Goal: Task Accomplishment & Management: Complete application form

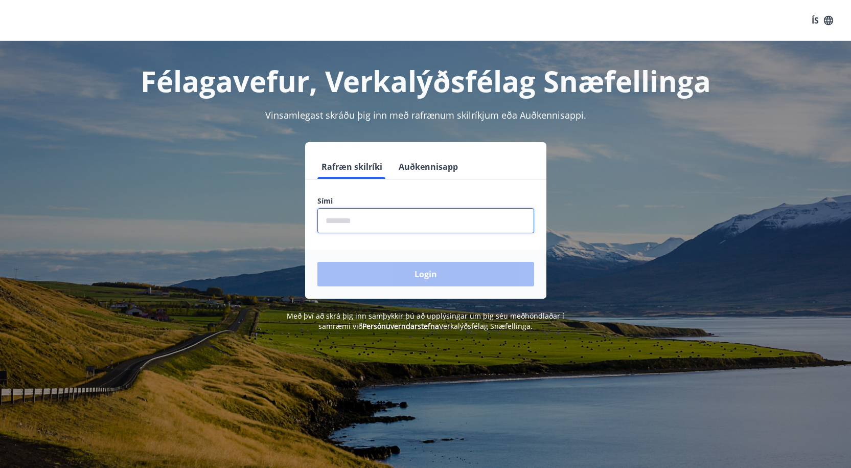
click at [378, 225] on input "phone" at bounding box center [426, 220] width 217 height 25
click at [829, 21] on icon "button" at bounding box center [828, 19] width 9 height 9
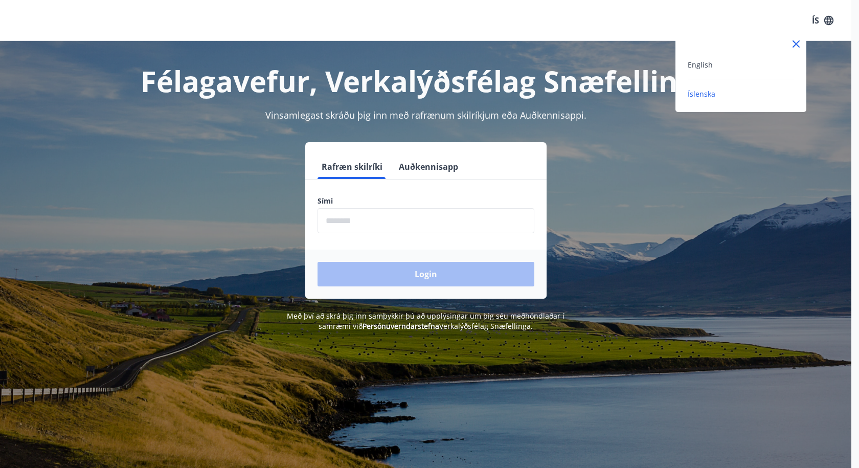
click at [797, 44] on icon at bounding box center [797, 44] width 2 height 2
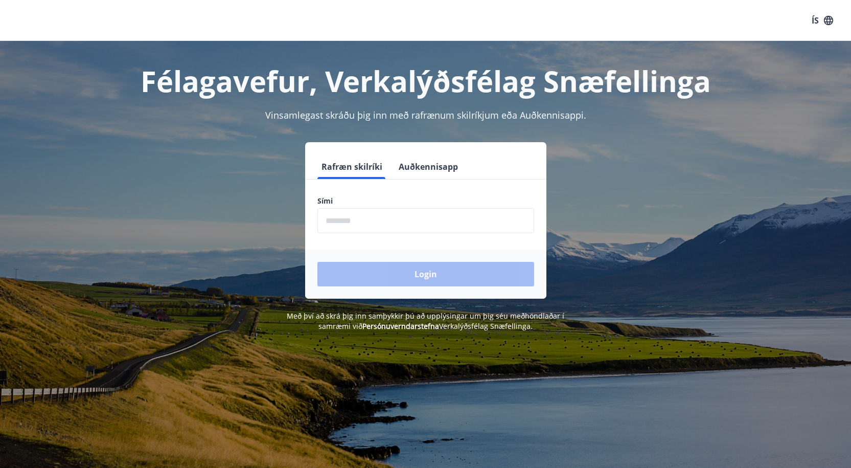
click at [404, 222] on input "phone" at bounding box center [426, 220] width 217 height 25
click at [430, 166] on button "Auðkennisapp" at bounding box center [428, 166] width 67 height 25
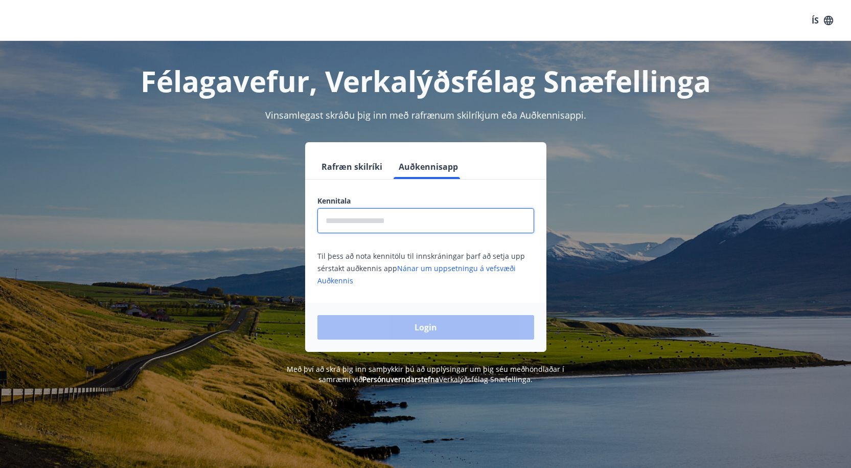
click at [449, 214] on input "text" at bounding box center [426, 220] width 217 height 25
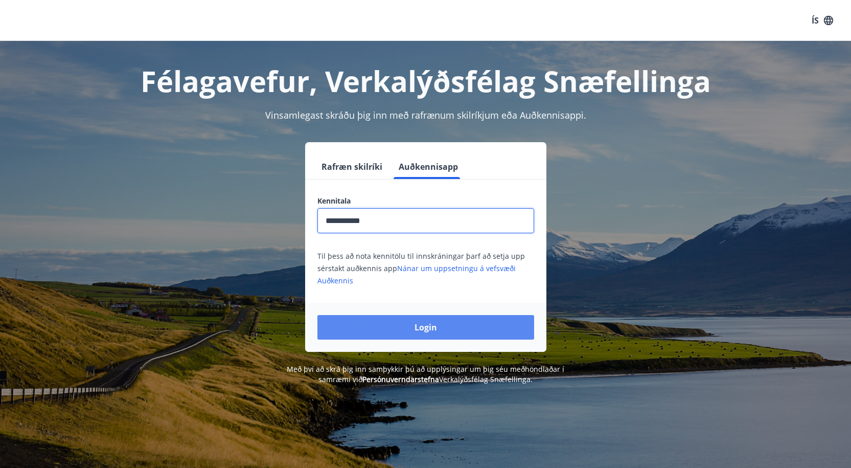
type input "**********"
click at [432, 332] on button "Login" at bounding box center [426, 327] width 217 height 25
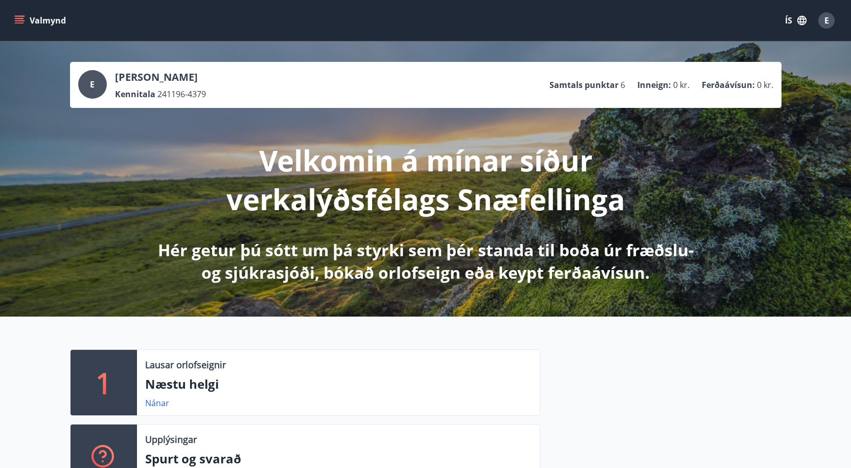
click at [17, 20] on icon "menu" at bounding box center [19, 20] width 10 height 10
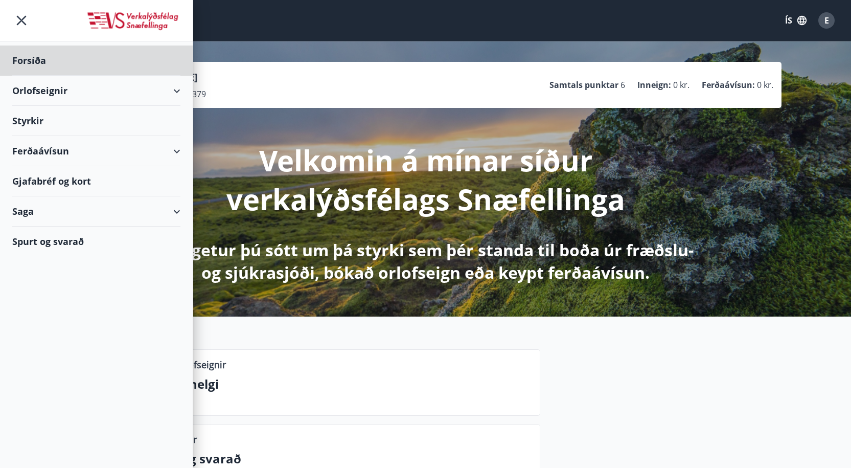
click at [32, 76] on div "Styrkir" at bounding box center [96, 61] width 168 height 30
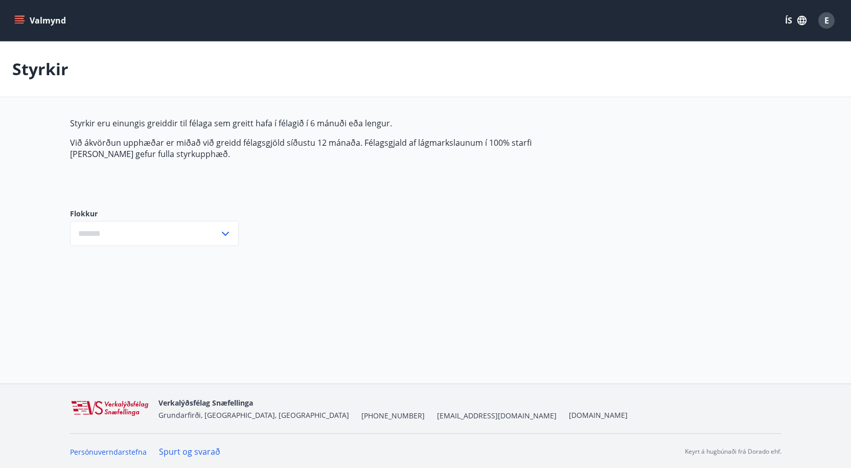
type input "***"
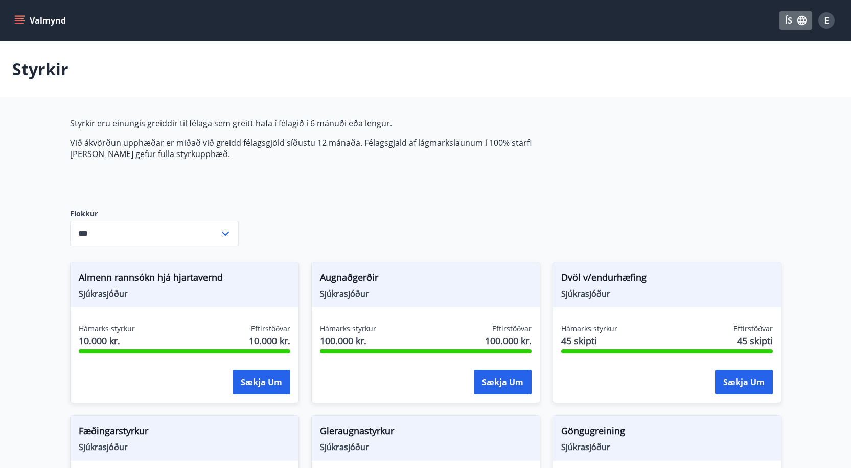
click at [804, 21] on icon "button" at bounding box center [802, 20] width 9 height 9
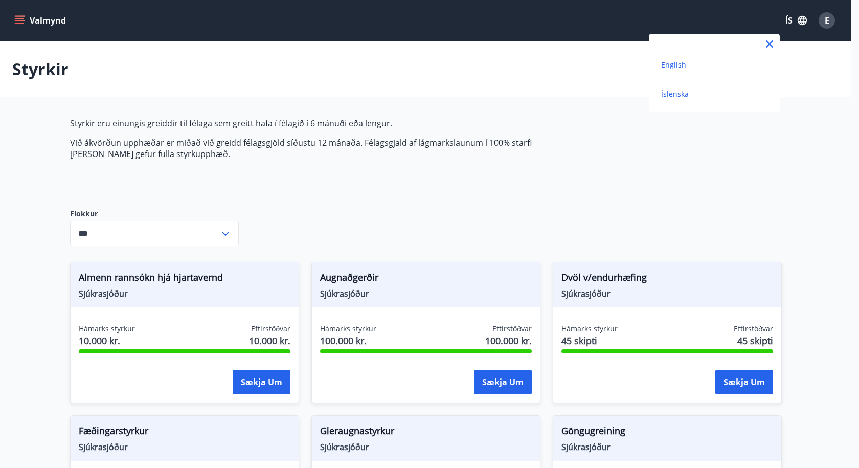
click at [679, 64] on span "English" at bounding box center [673, 65] width 25 height 10
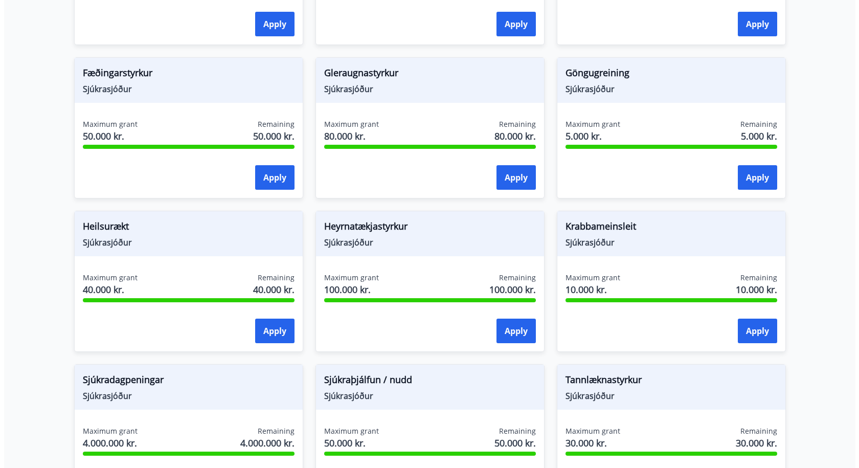
scroll to position [409, 0]
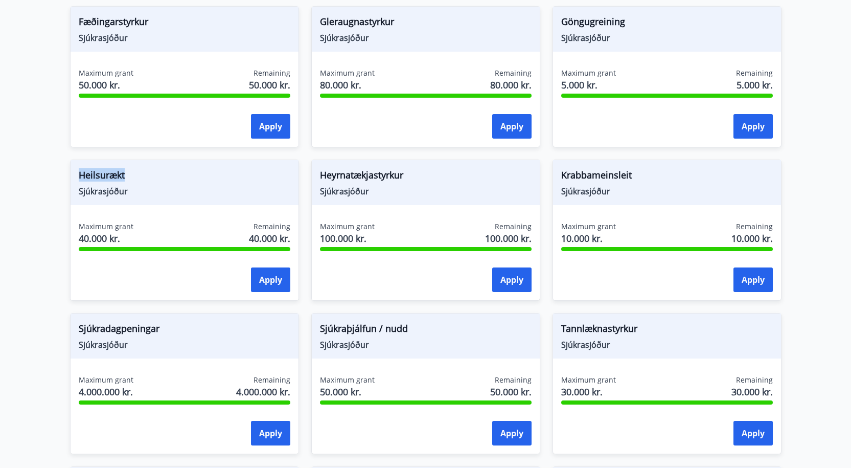
drag, startPoint x: 77, startPoint y: 174, endPoint x: 133, endPoint y: 178, distance: 56.4
click at [133, 178] on div "Heilsurækt Sjúkrasjóður" at bounding box center [185, 182] width 228 height 45
click at [278, 283] on button "Apply" at bounding box center [270, 279] width 39 height 25
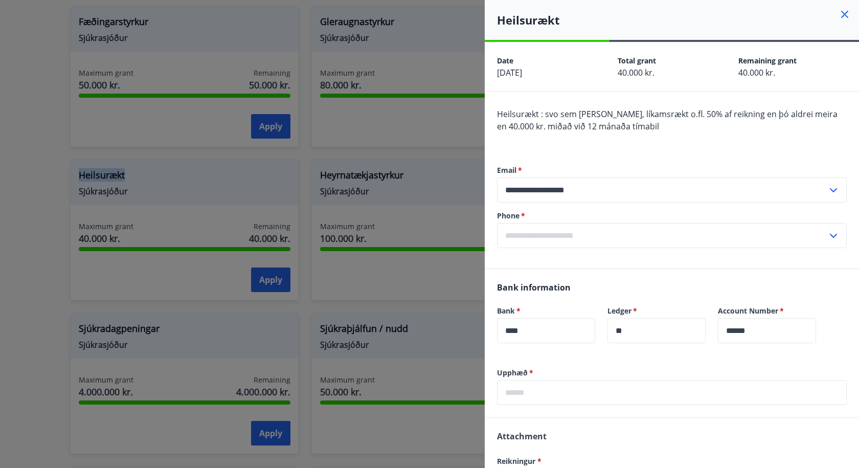
scroll to position [51, 0]
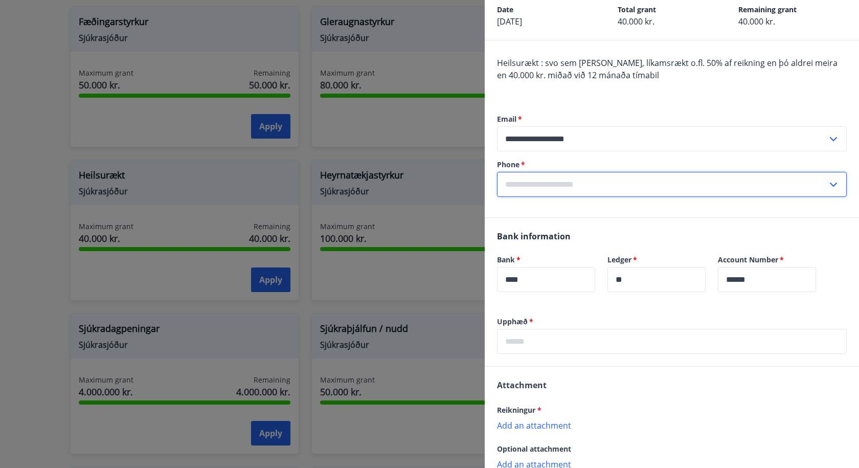
click at [573, 183] on input "text" at bounding box center [662, 184] width 330 height 25
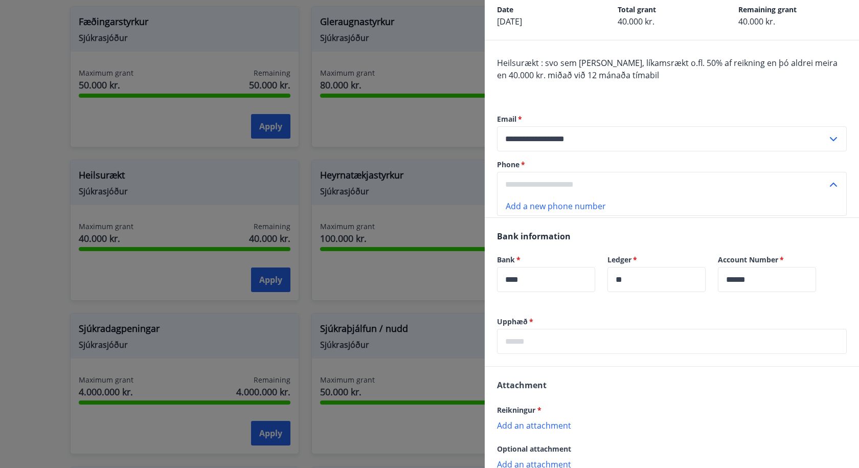
click at [525, 181] on input "text" at bounding box center [662, 184] width 330 height 25
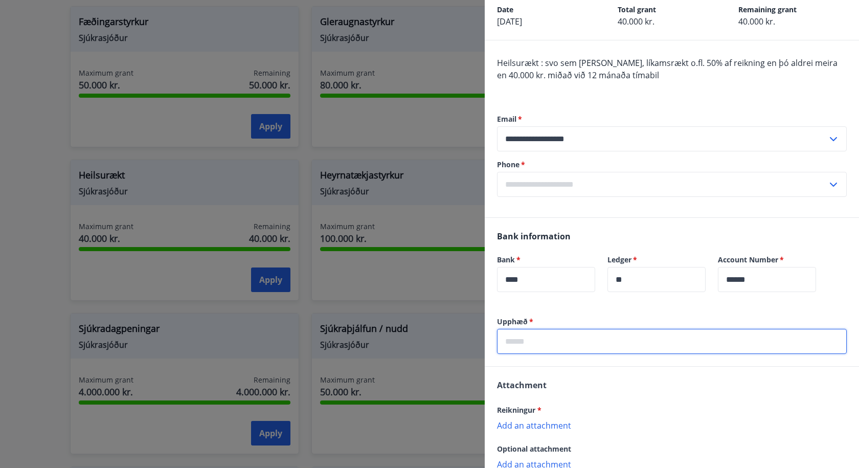
click at [561, 345] on input "text" at bounding box center [672, 341] width 350 height 25
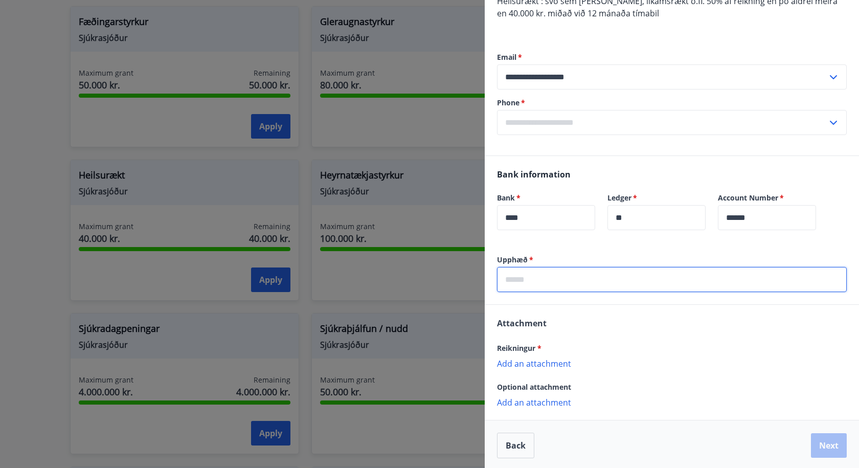
scroll to position [116, 0]
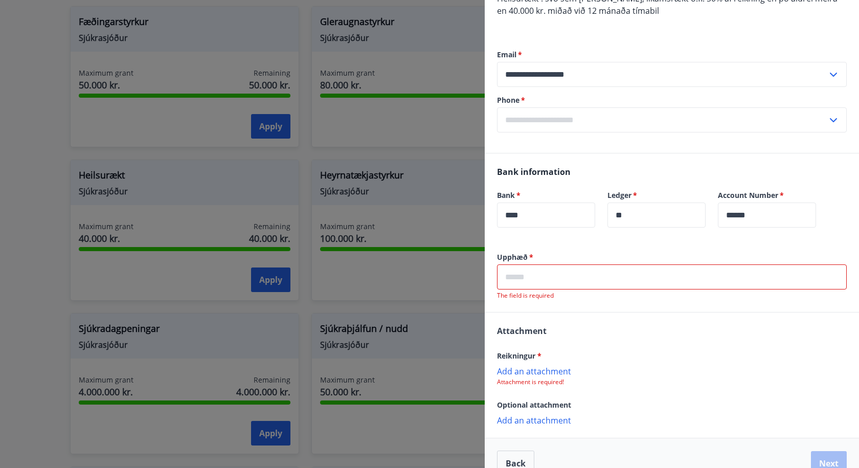
click at [741, 376] on div "Attachment Reikningur * Add an attachment Attachment is required! Optional atta…" at bounding box center [672, 374] width 374 height 125
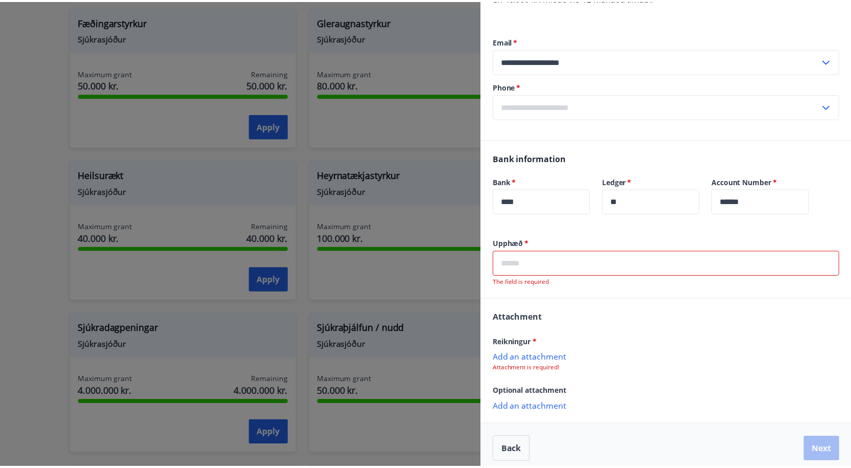
scroll to position [136, 0]
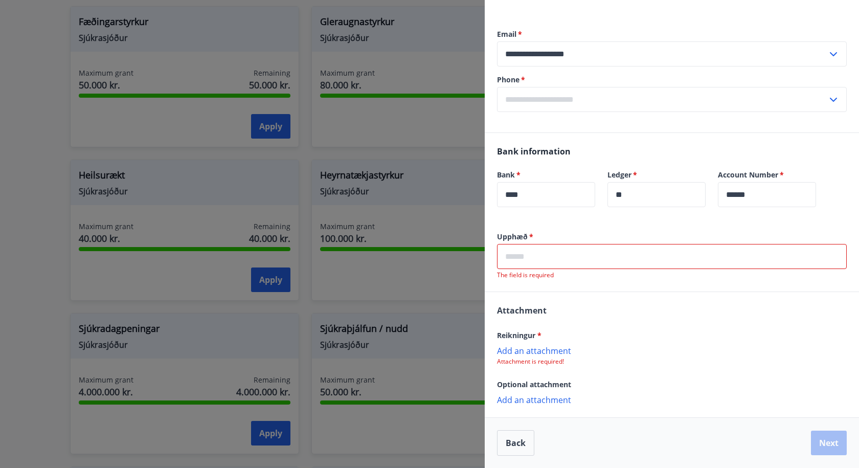
click at [818, 445] on div "Back Next" at bounding box center [672, 443] width 350 height 26
click at [520, 440] on button "Back" at bounding box center [515, 443] width 37 height 26
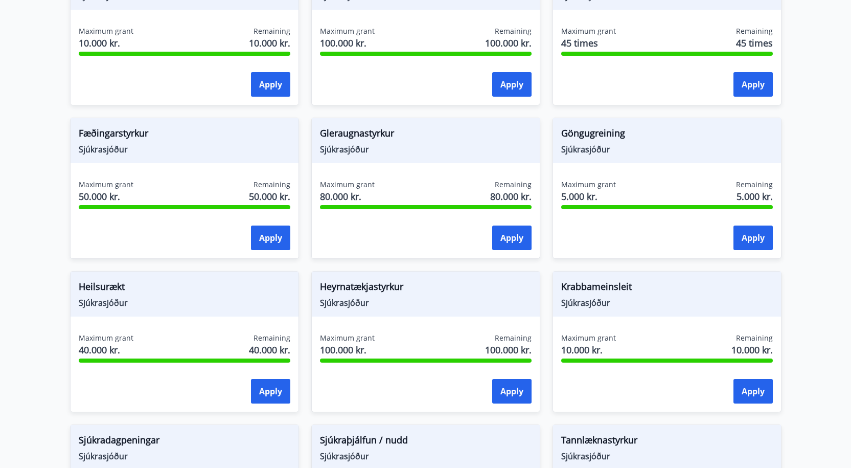
scroll to position [307, 0]
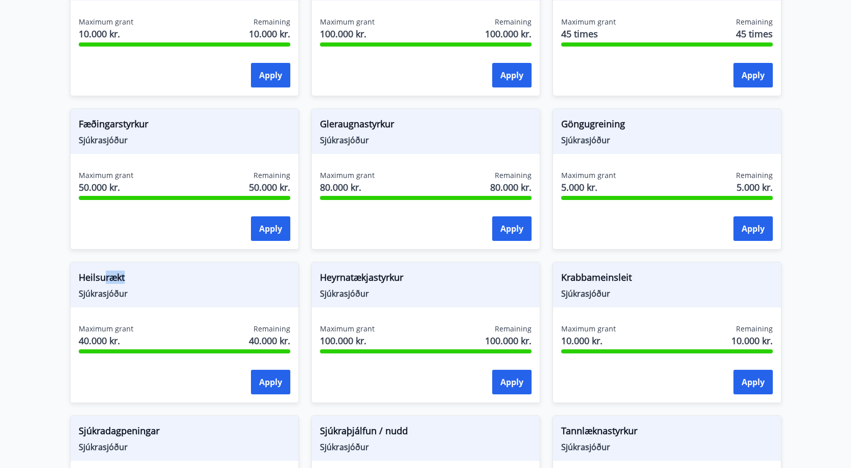
drag, startPoint x: 103, startPoint y: 279, endPoint x: 128, endPoint y: 280, distance: 24.6
click at [129, 280] on span "Heilsurækt" at bounding box center [185, 279] width 212 height 17
click at [127, 280] on span "Heilsurækt" at bounding box center [185, 279] width 212 height 17
click at [125, 278] on span "Heilsurækt" at bounding box center [185, 279] width 212 height 17
drag, startPoint x: 128, startPoint y: 278, endPoint x: 79, endPoint y: 277, distance: 49.6
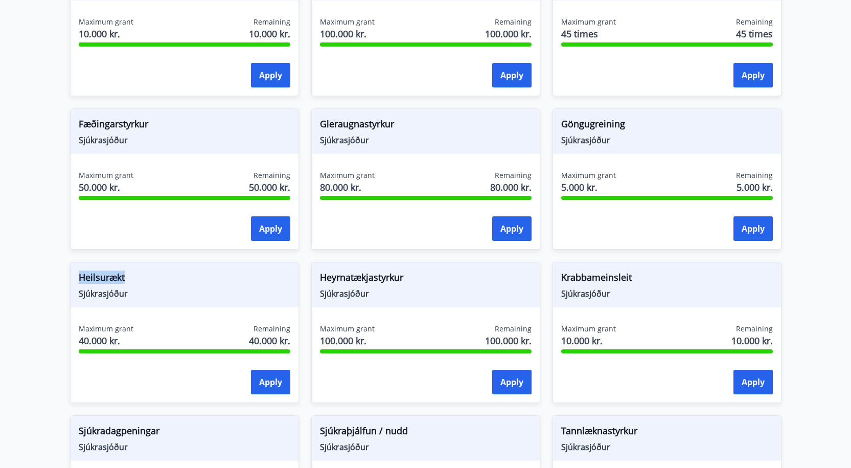
click at [79, 277] on span "Heilsurækt" at bounding box center [185, 279] width 212 height 17
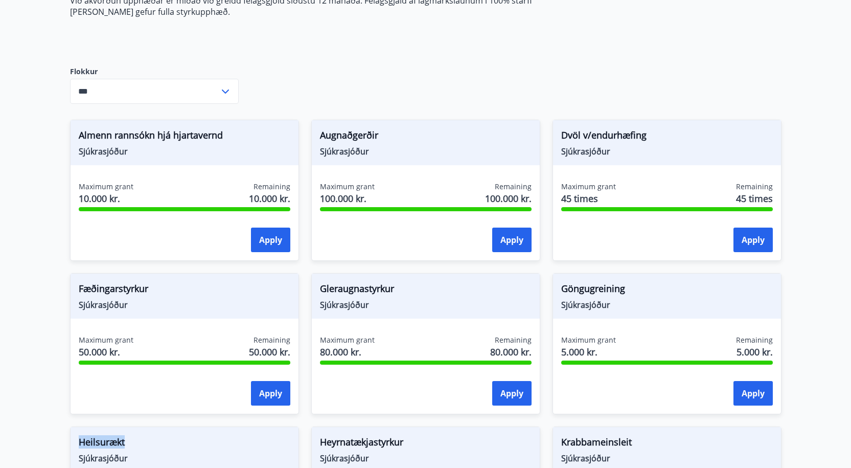
scroll to position [0, 0]
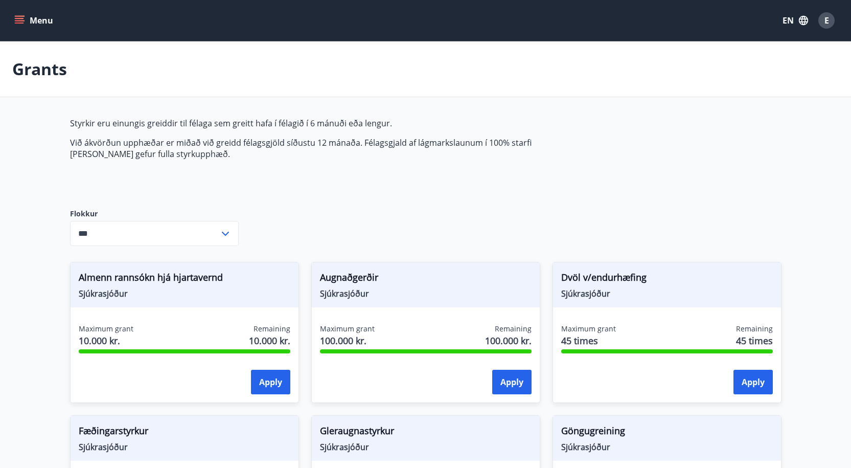
click at [24, 20] on icon "menu" at bounding box center [20, 20] width 11 height 1
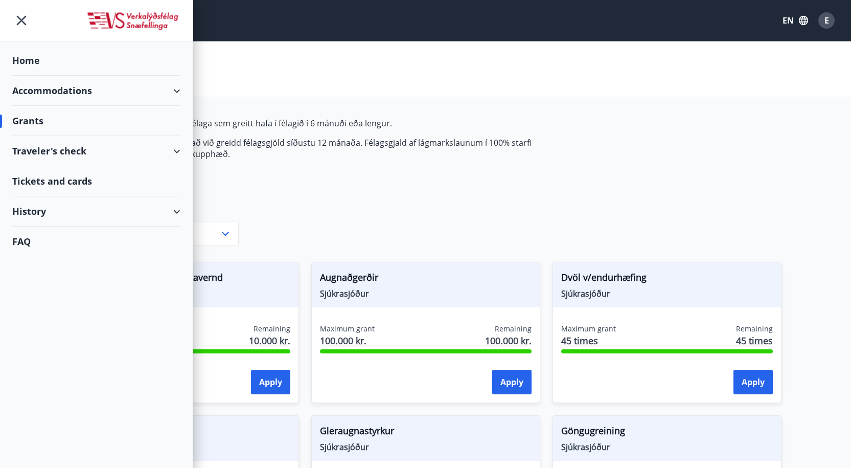
click at [85, 88] on div "Accommodations" at bounding box center [96, 91] width 168 height 30
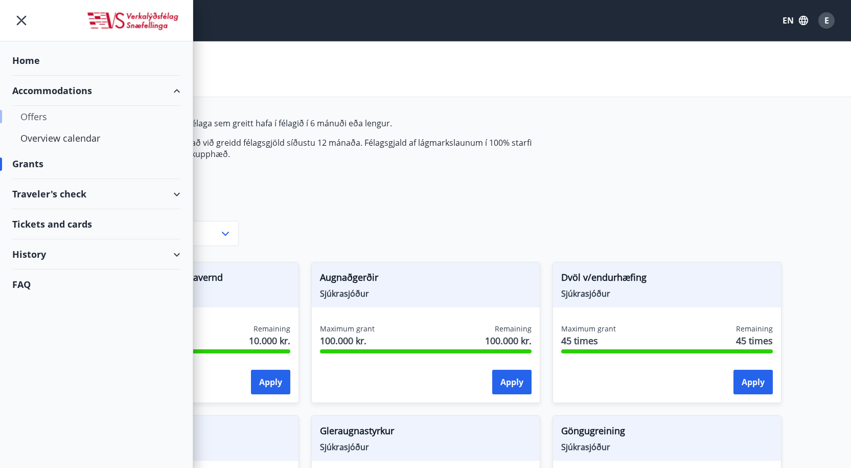
click at [75, 119] on div "Offers" at bounding box center [96, 116] width 152 height 21
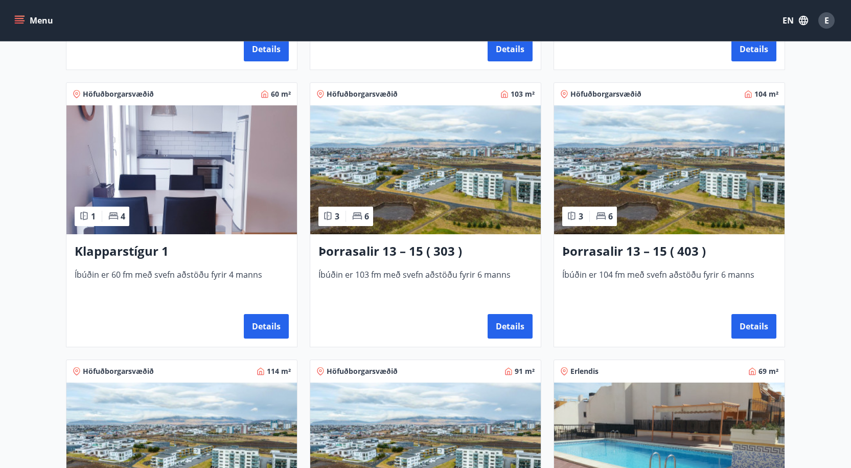
scroll to position [409, 0]
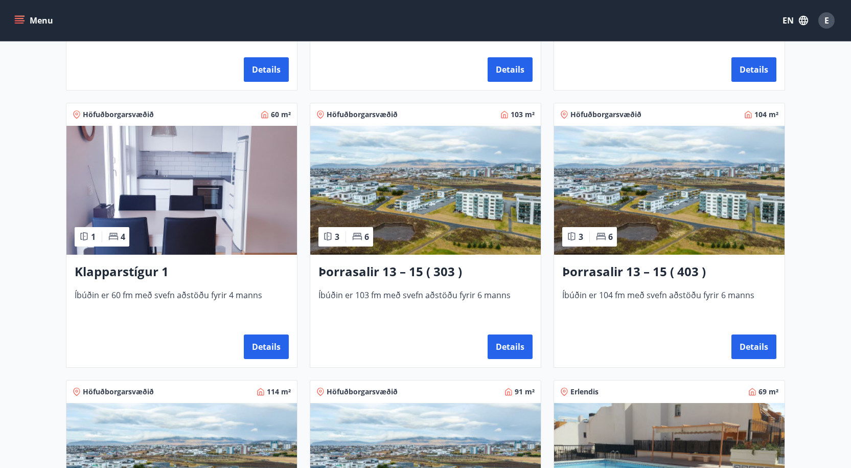
click at [19, 22] on icon "menu" at bounding box center [19, 20] width 10 height 10
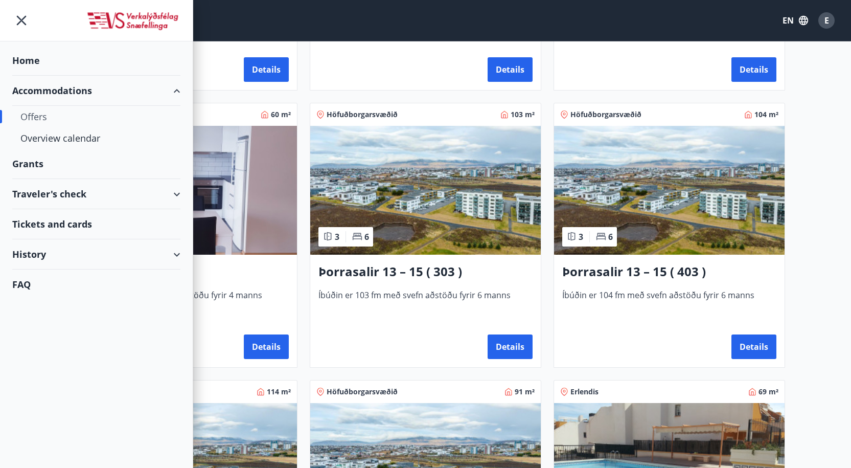
click at [32, 76] on div "Grants" at bounding box center [96, 61] width 168 height 30
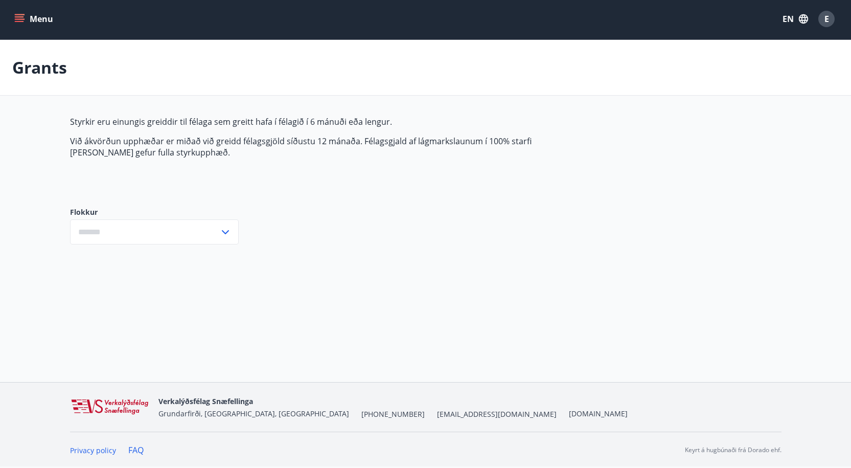
type input "***"
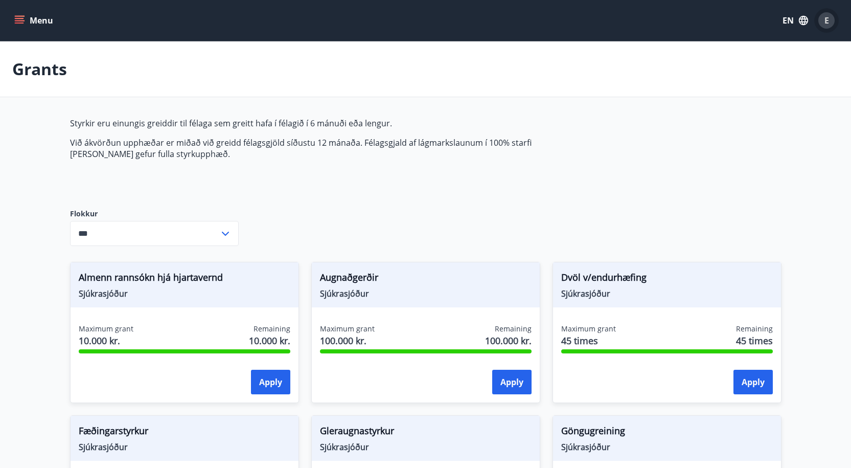
click at [823, 21] on div "E" at bounding box center [827, 20] width 16 height 16
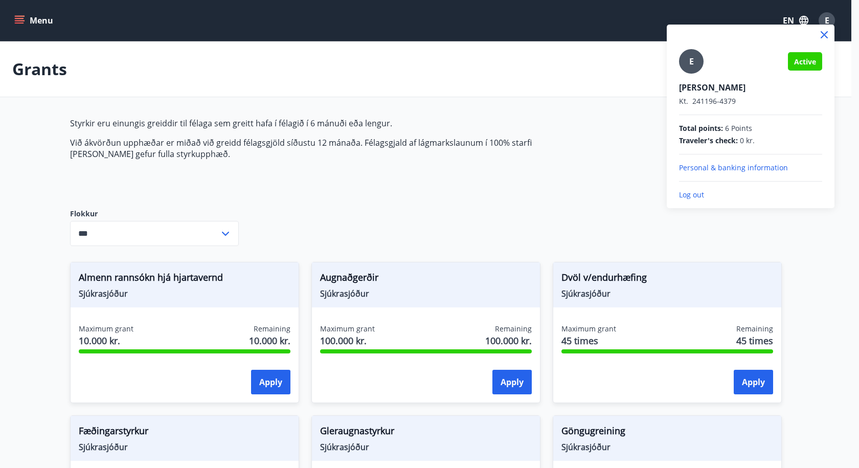
click at [701, 193] on p "Log out" at bounding box center [750, 195] width 143 height 10
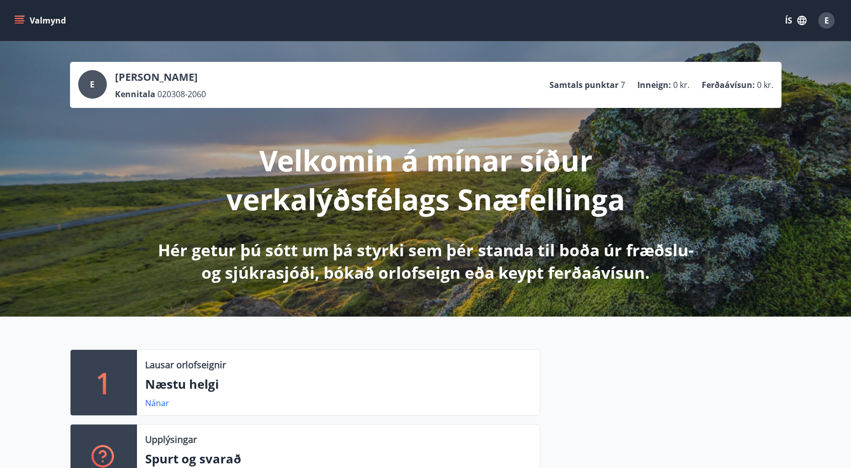
click at [18, 15] on icon "menu" at bounding box center [19, 20] width 10 height 10
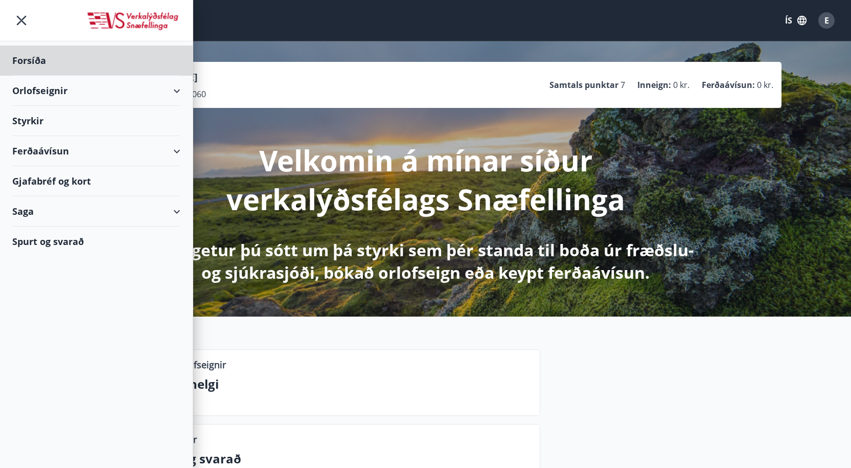
click at [28, 76] on div "Styrkir" at bounding box center [96, 61] width 168 height 30
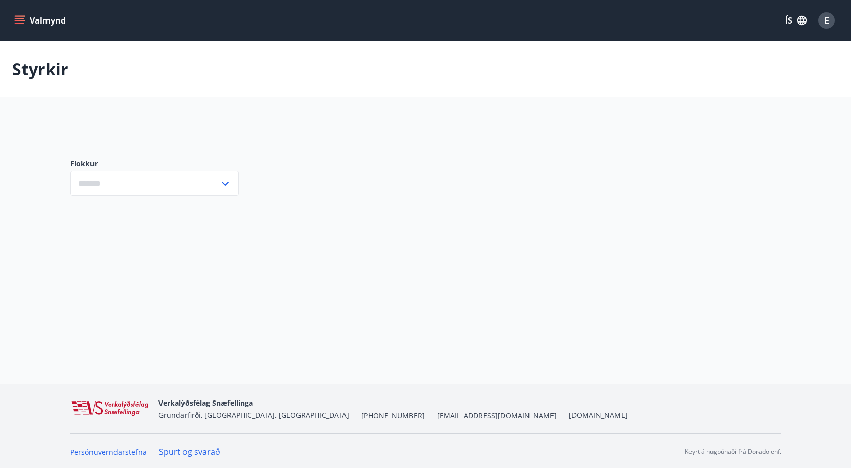
type input "***"
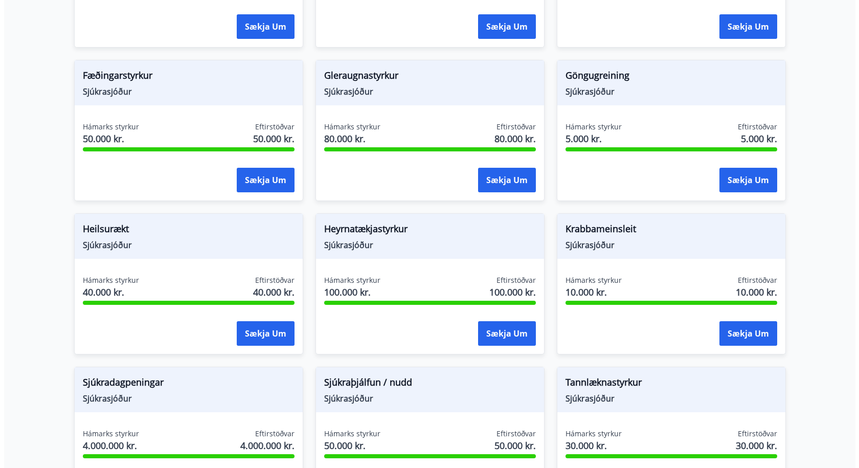
scroll to position [340, 0]
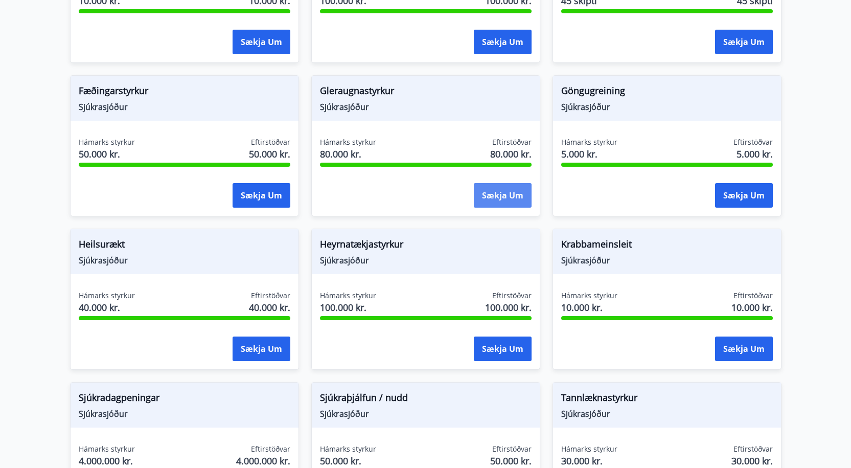
click at [500, 193] on button "Sækja um" at bounding box center [503, 195] width 58 height 25
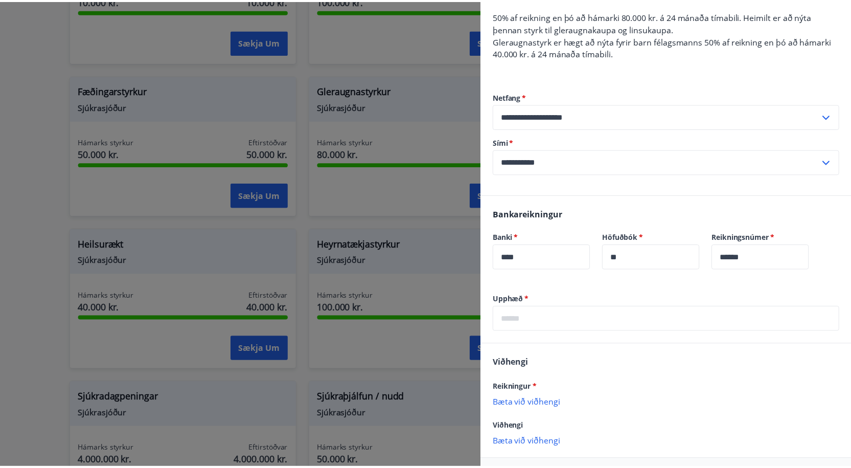
scroll to position [140, 0]
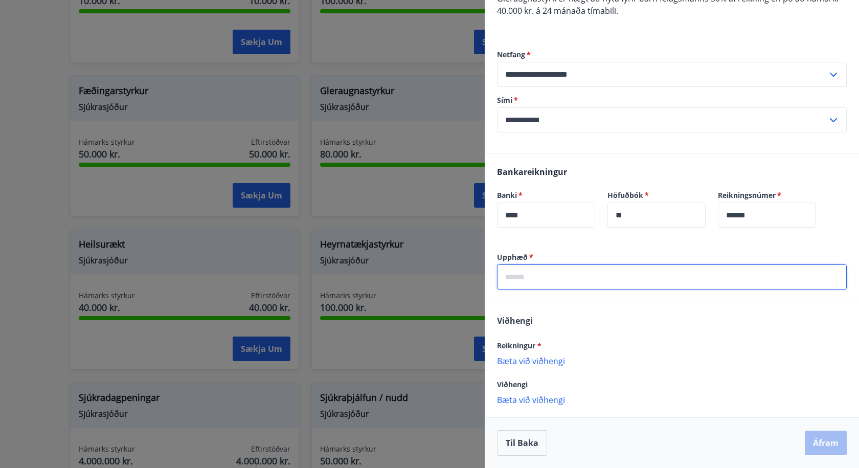
click at [550, 271] on input "text" at bounding box center [672, 276] width 350 height 25
click at [445, 256] on div at bounding box center [429, 234] width 859 height 468
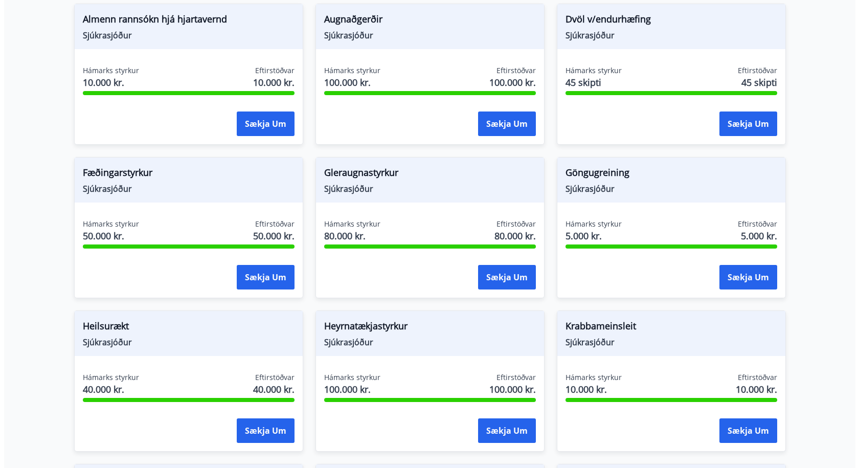
scroll to position [289, 0]
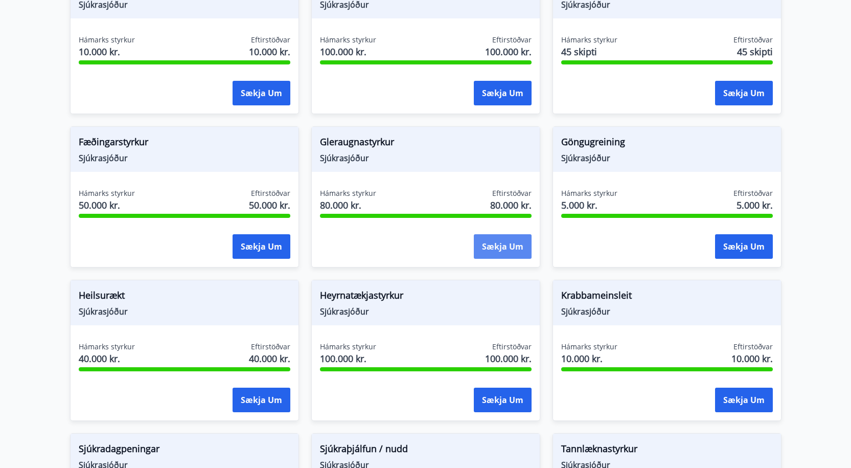
click at [512, 238] on button "Sækja um" at bounding box center [503, 246] width 58 height 25
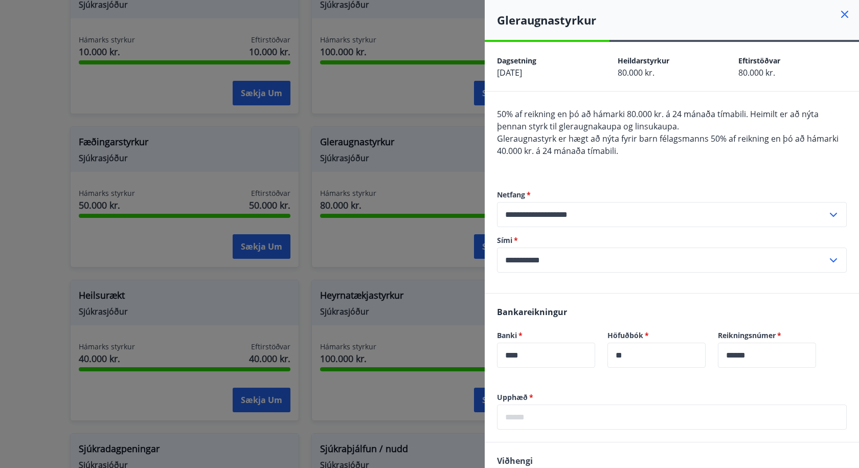
click at [358, 271] on div at bounding box center [429, 234] width 859 height 468
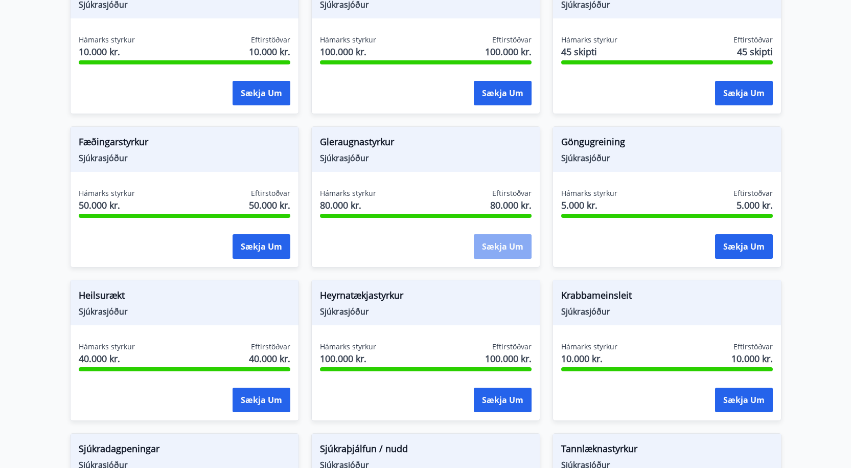
click at [506, 246] on button "Sækja um" at bounding box center [503, 246] width 58 height 25
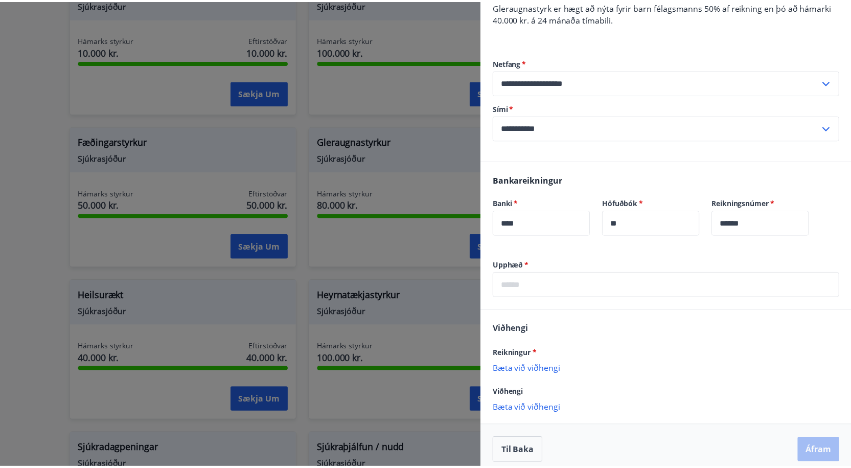
scroll to position [140, 0]
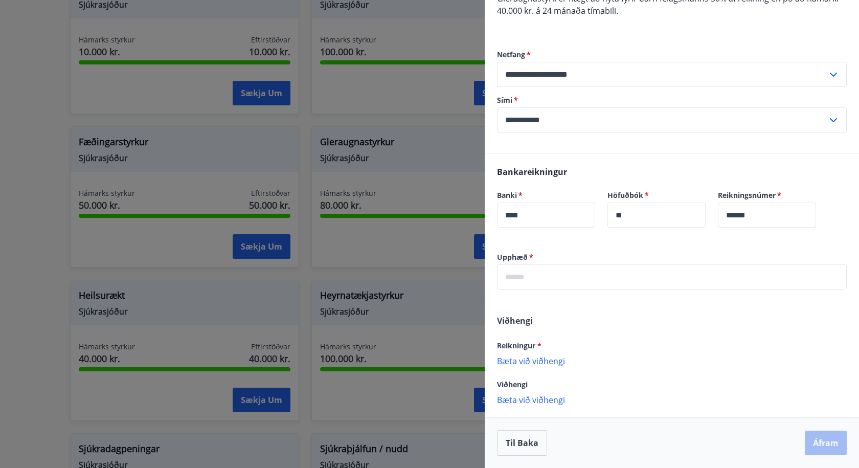
click at [415, 271] on div at bounding box center [429, 234] width 859 height 468
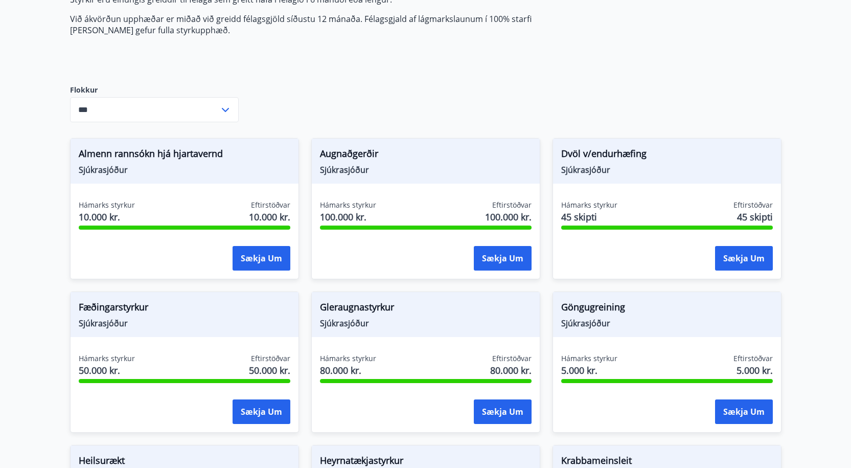
scroll to position [0, 0]
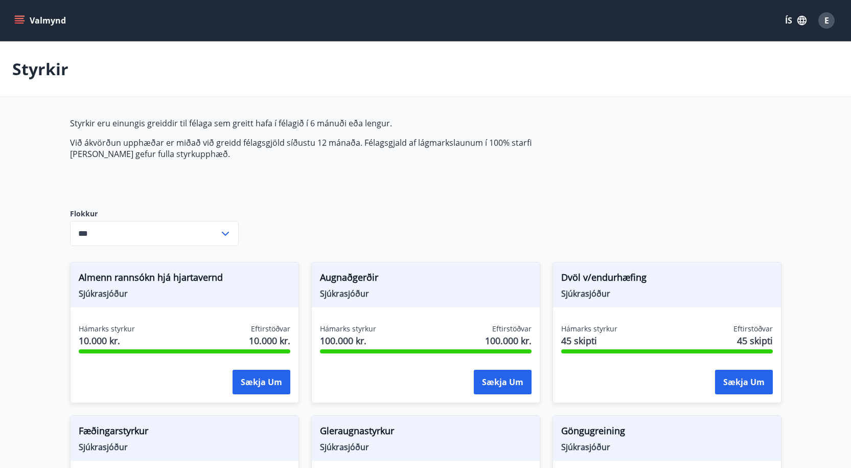
click at [15, 18] on icon "menu" at bounding box center [19, 18] width 9 height 1
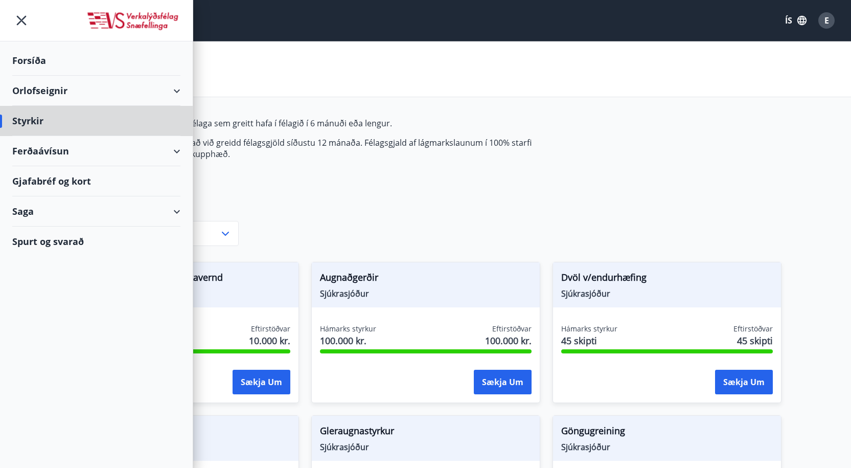
click at [26, 59] on div "Forsíða" at bounding box center [96, 61] width 168 height 30
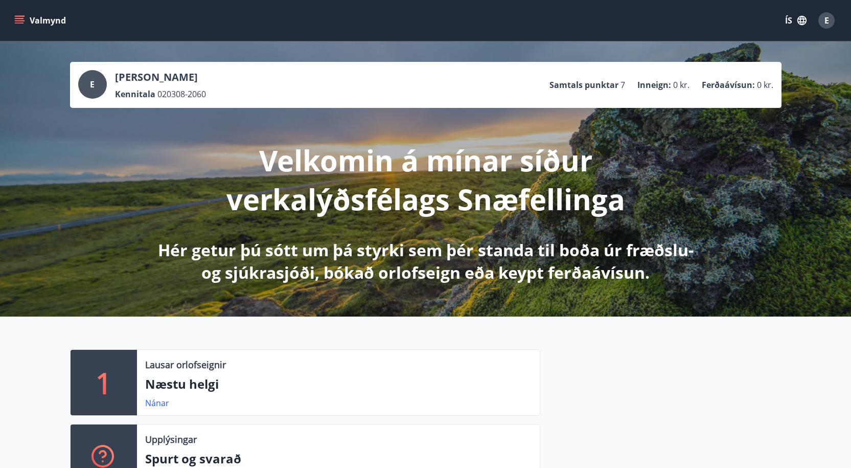
click at [20, 19] on icon "menu" at bounding box center [19, 20] width 10 height 10
drag, startPoint x: 705, startPoint y: 18, endPoint x: 593, endPoint y: 11, distance: 112.2
click at [706, 18] on div "Valmynd ÍS E" at bounding box center [425, 20] width 827 height 25
click at [830, 19] on div "E" at bounding box center [827, 20] width 16 height 16
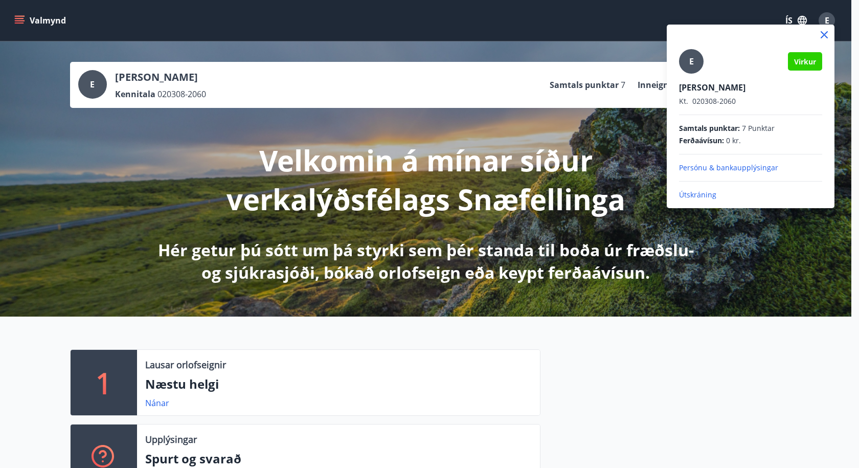
click at [701, 197] on p "Útskráning" at bounding box center [750, 195] width 143 height 10
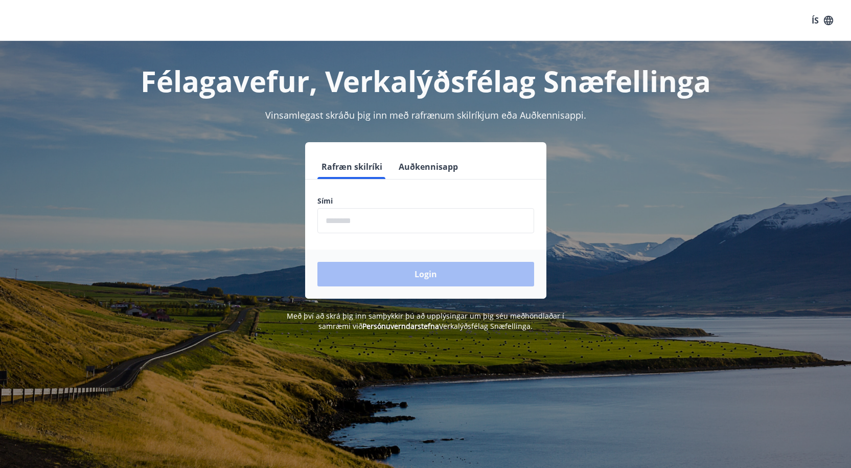
click at [425, 173] on button "Auðkennisapp" at bounding box center [428, 166] width 67 height 25
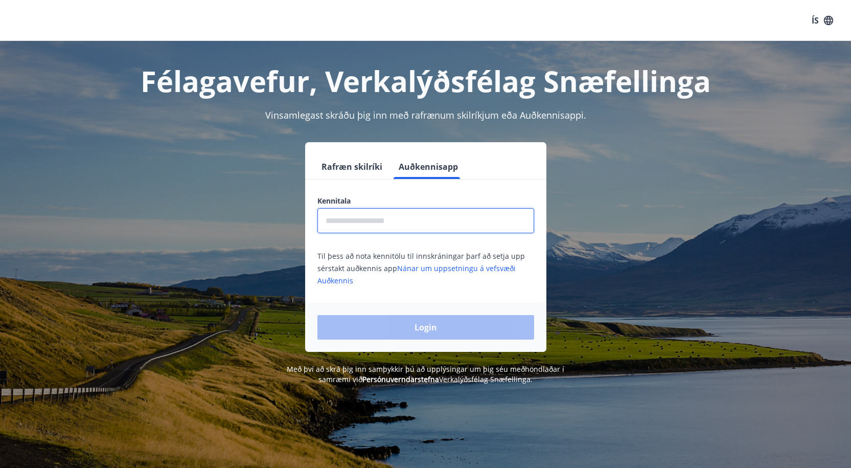
click at [409, 220] on input "text" at bounding box center [426, 220] width 217 height 25
type input "**********"
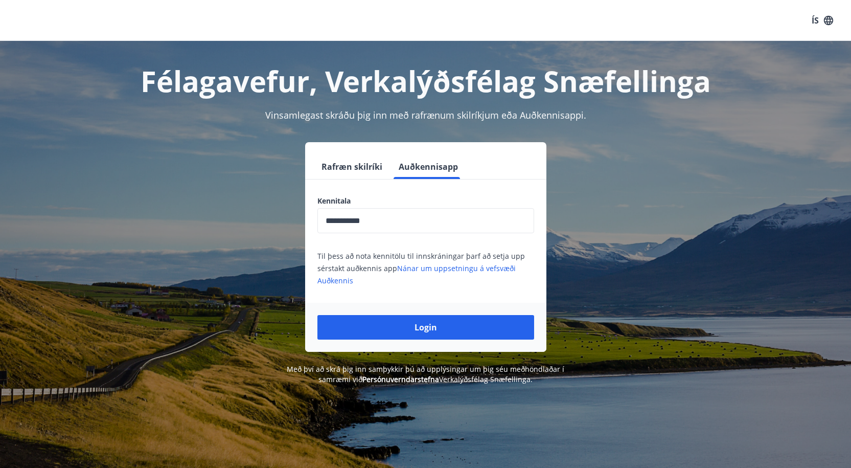
click at [327, 426] on div "**********" at bounding box center [425, 275] width 851 height 468
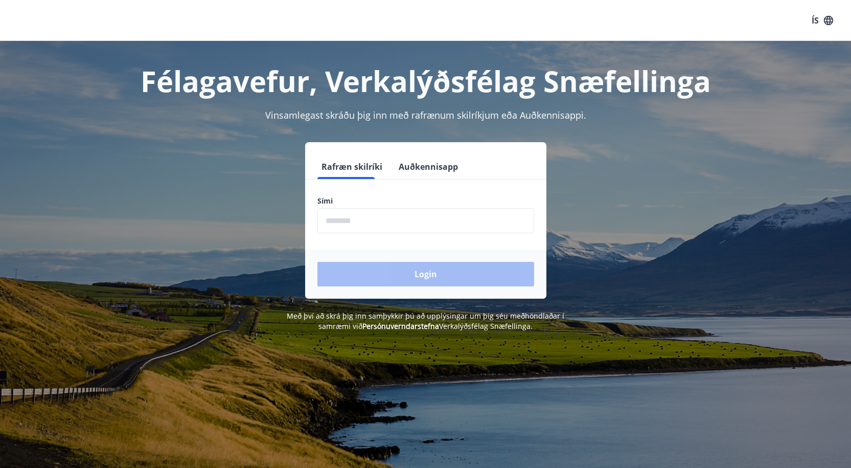
click at [421, 217] on input "phone" at bounding box center [426, 220] width 217 height 25
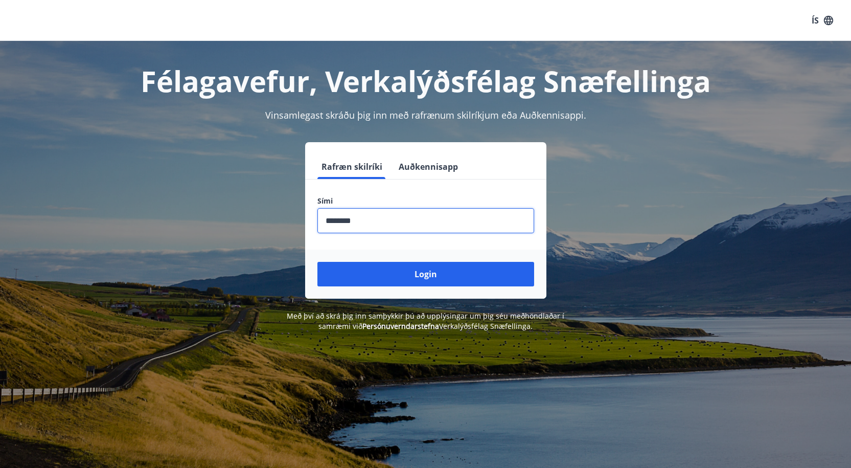
type input "********"
click at [318, 262] on button "Login" at bounding box center [426, 274] width 217 height 25
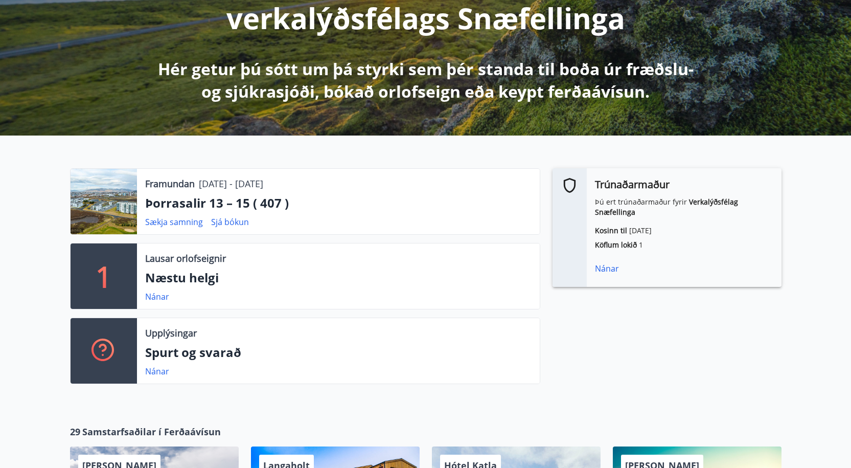
scroll to position [186, 0]
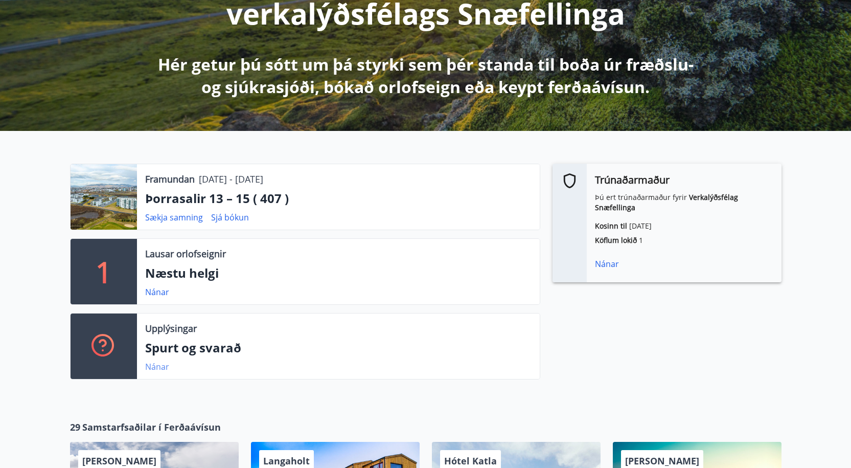
click at [154, 365] on link "Nánar" at bounding box center [157, 366] width 24 height 11
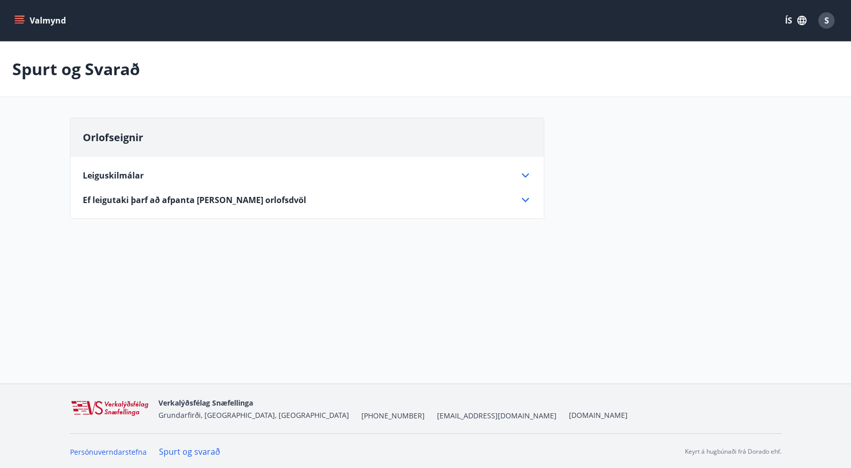
click at [114, 170] on div "Leiguskilmálar Leigjandi ber ábyrgð á hinu leigða og öllum búnaði þess meðan á …" at bounding box center [308, 181] width 474 height 49
click at [112, 173] on span "Leiguskilmálar" at bounding box center [113, 175] width 61 height 11
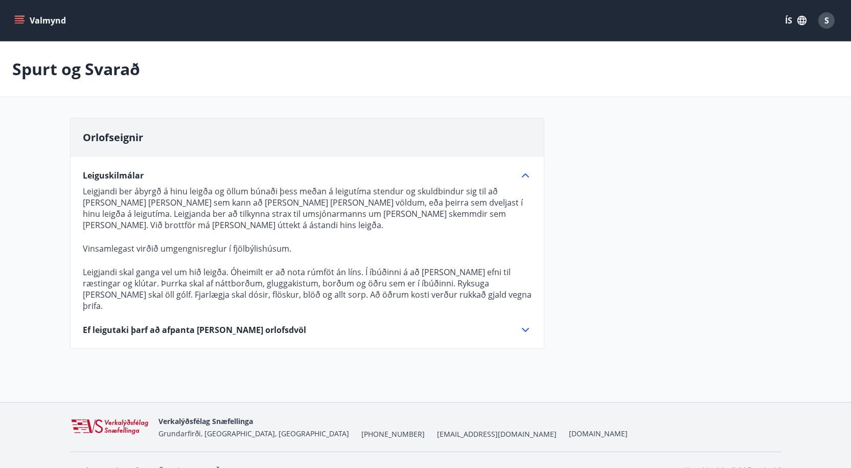
scroll to position [2, 0]
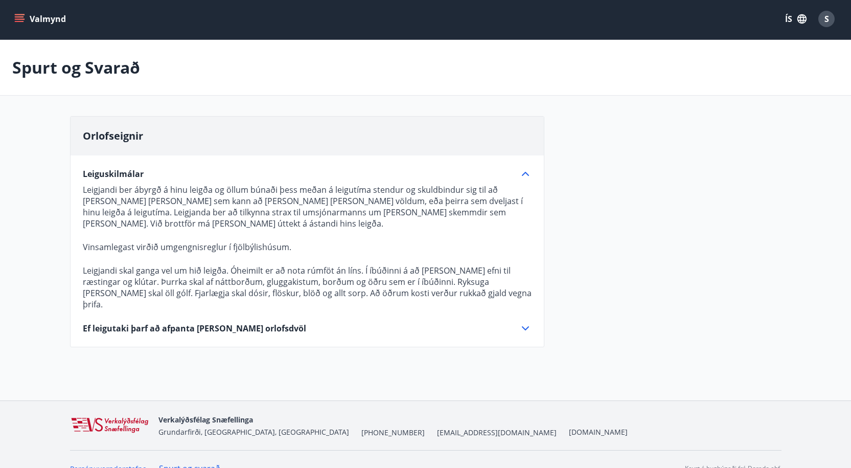
click at [206, 323] on span "Ef leigutaki þarf að afpanta eða breyta orlofsdvöl" at bounding box center [194, 328] width 223 height 11
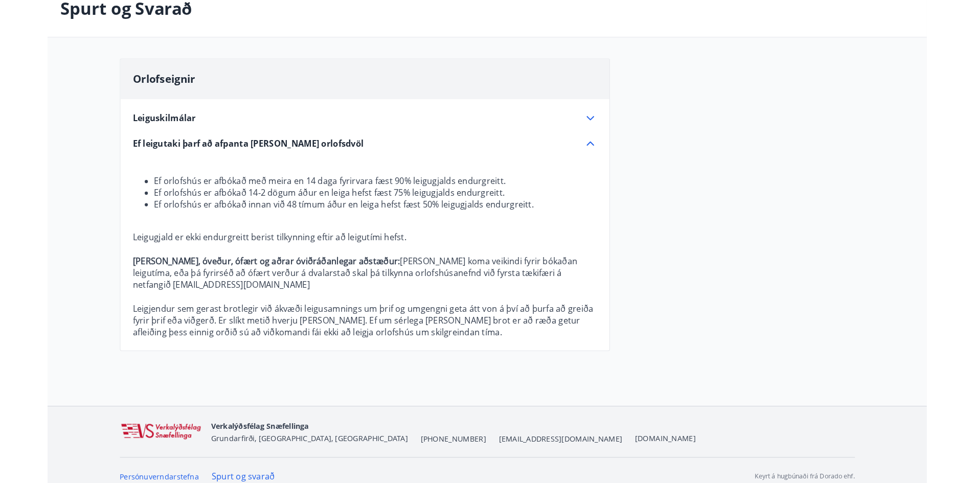
scroll to position [46, 0]
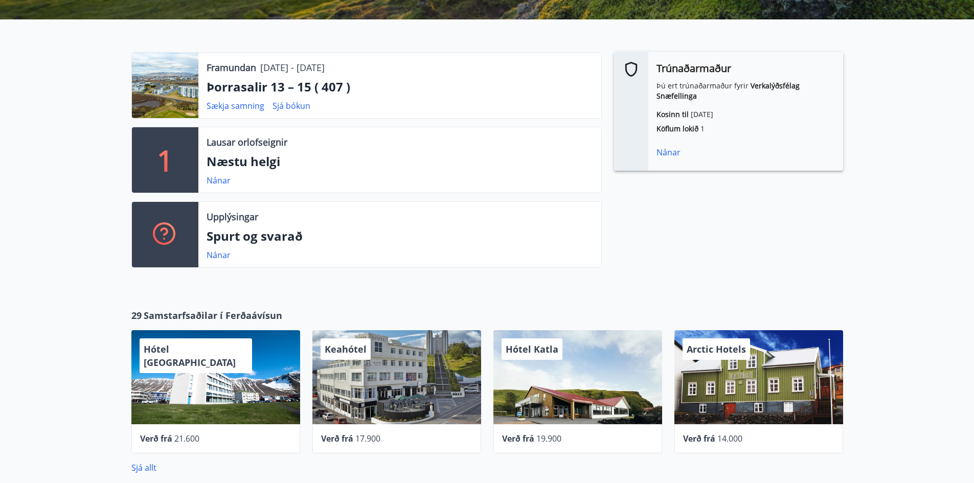
scroll to position [307, 0]
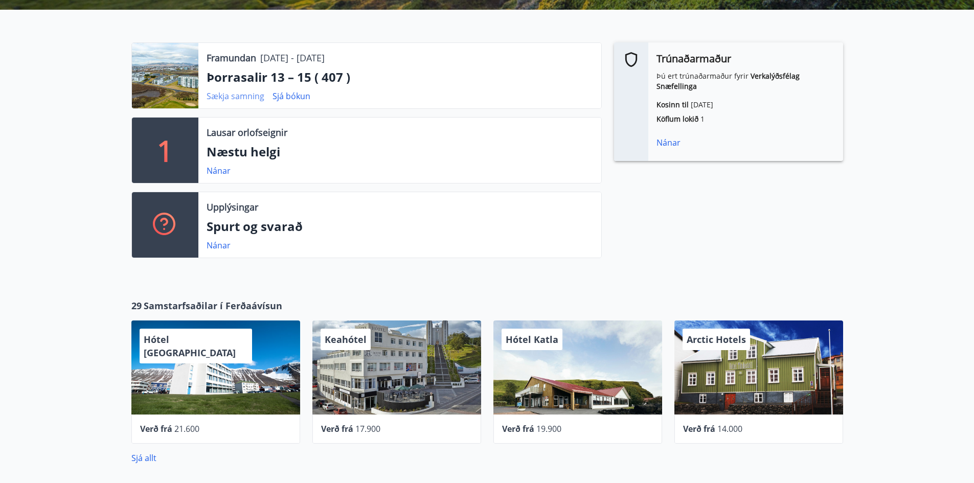
click at [243, 98] on link "Sækja samning" at bounding box center [236, 96] width 58 height 11
